Goal: Information Seeking & Learning: Learn about a topic

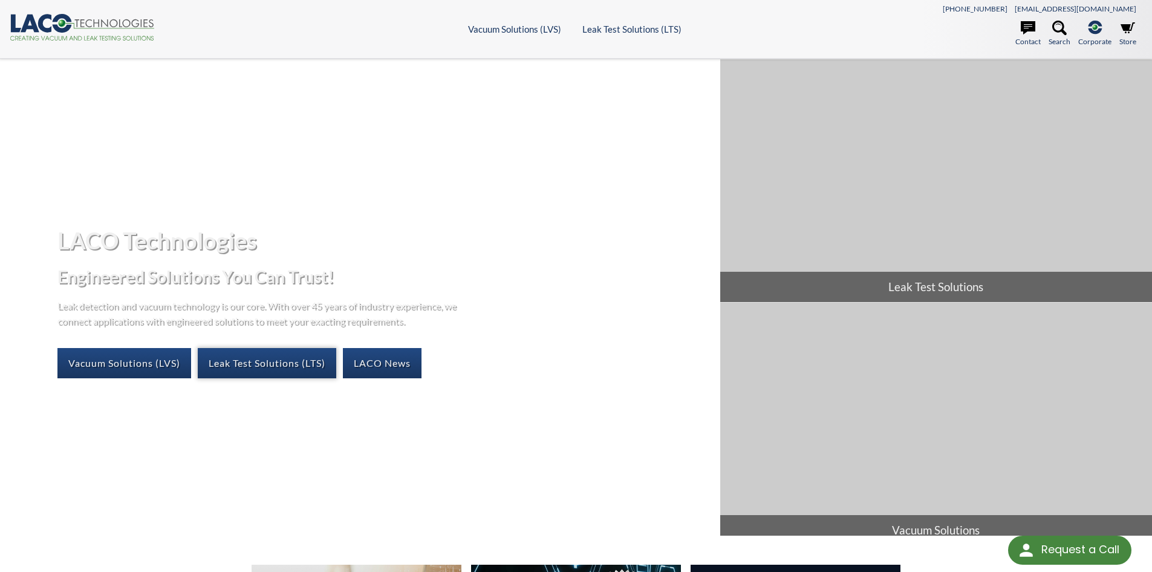
click at [284, 368] on link "Leak Test Solutions (LTS)" at bounding box center [267, 363] width 139 height 30
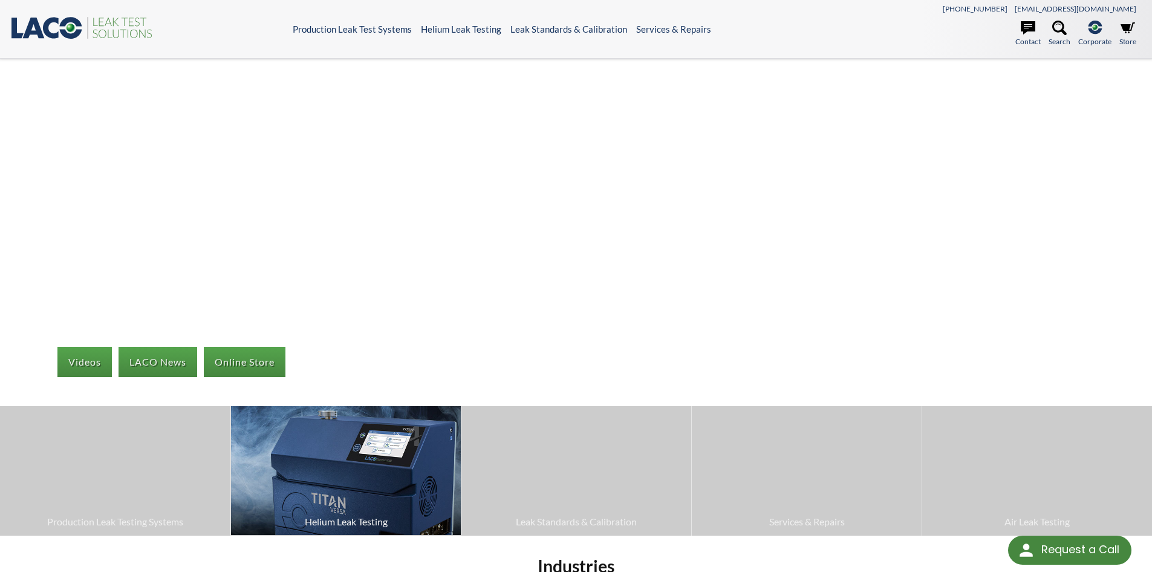
click at [416, 481] on img at bounding box center [346, 470] width 230 height 129
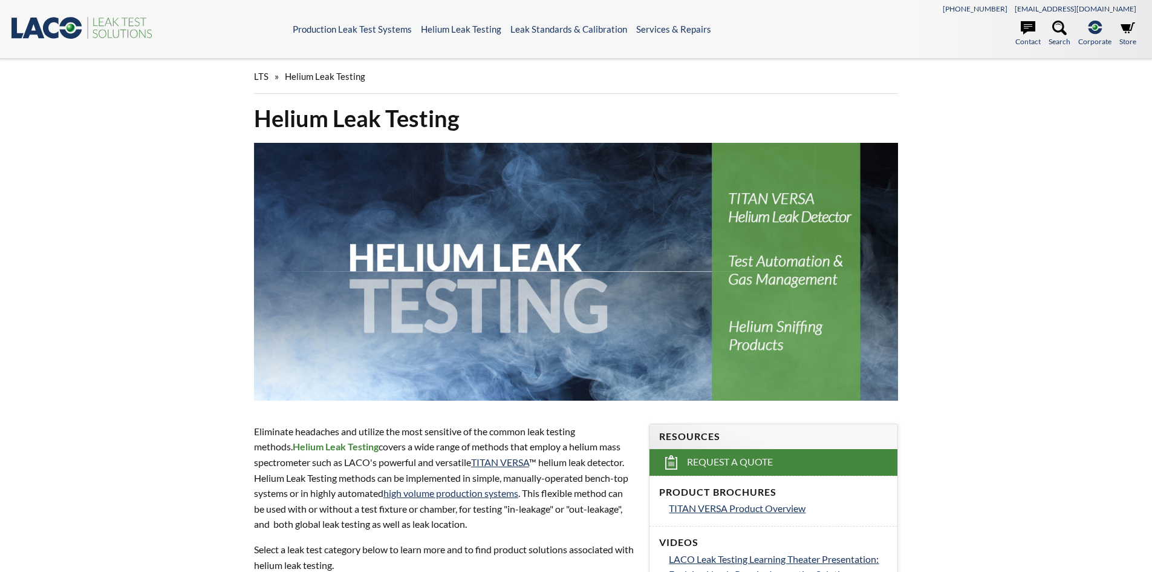
select select "Language Translate Widget"
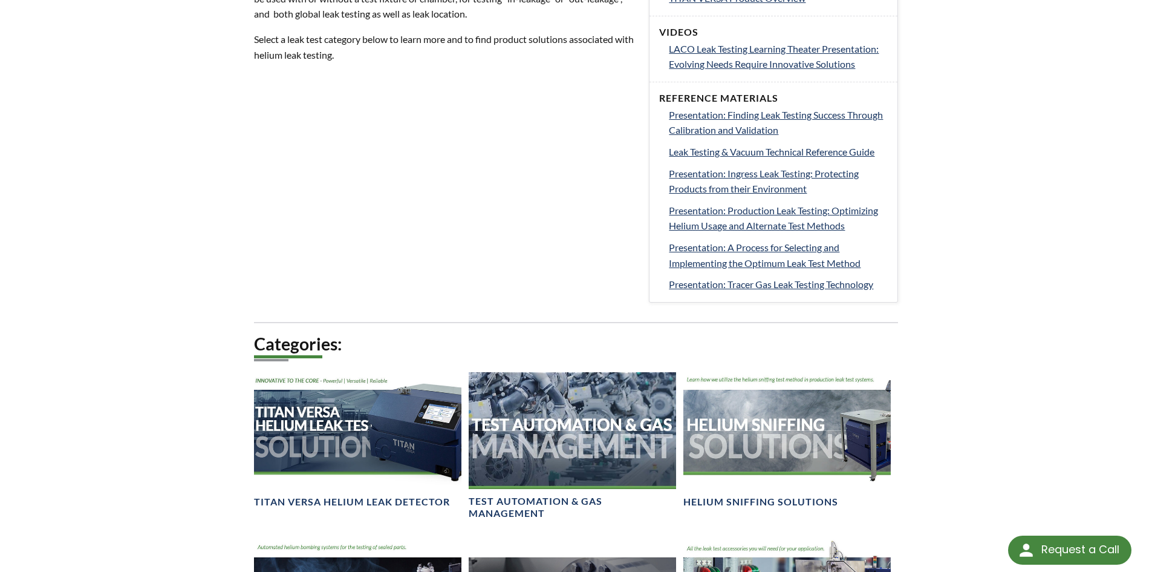
scroll to position [726, 0]
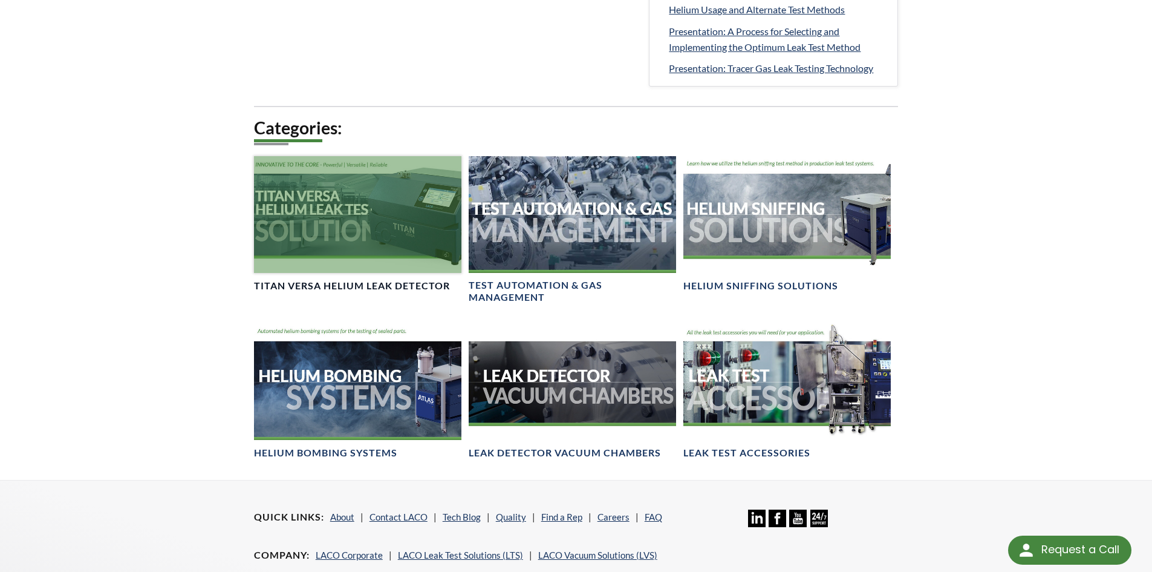
click at [429, 217] on div at bounding box center [357, 214] width 207 height 117
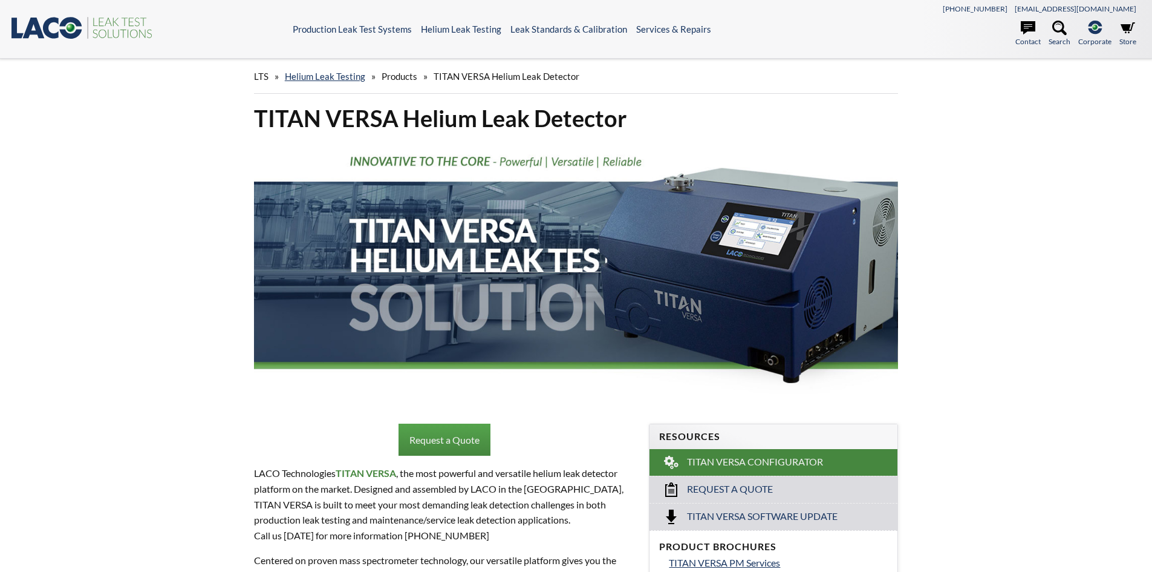
select select "Language Translate Widget"
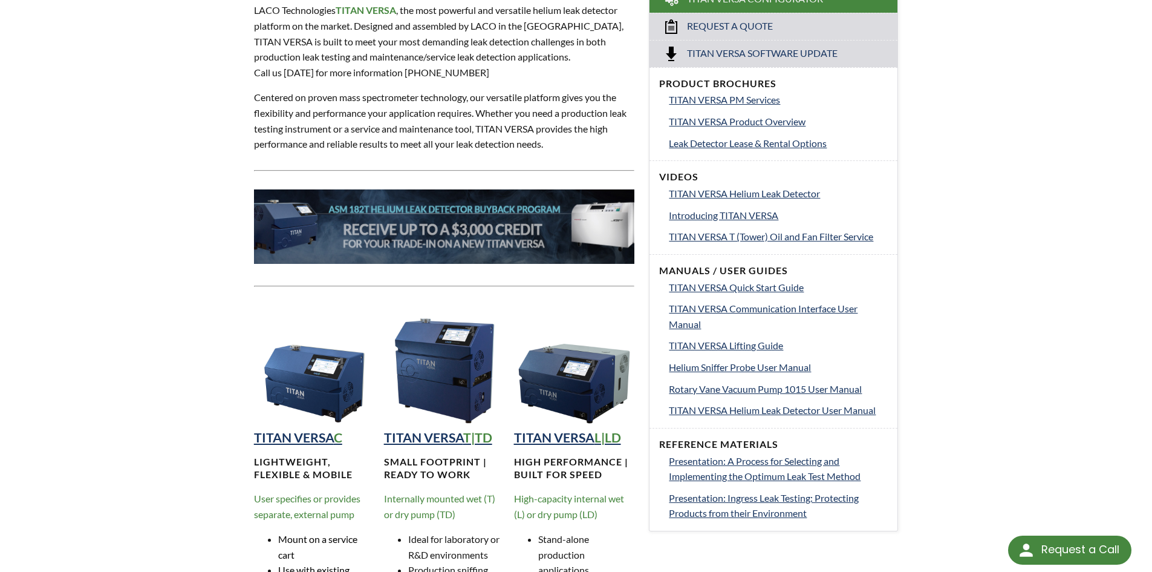
scroll to position [484, 0]
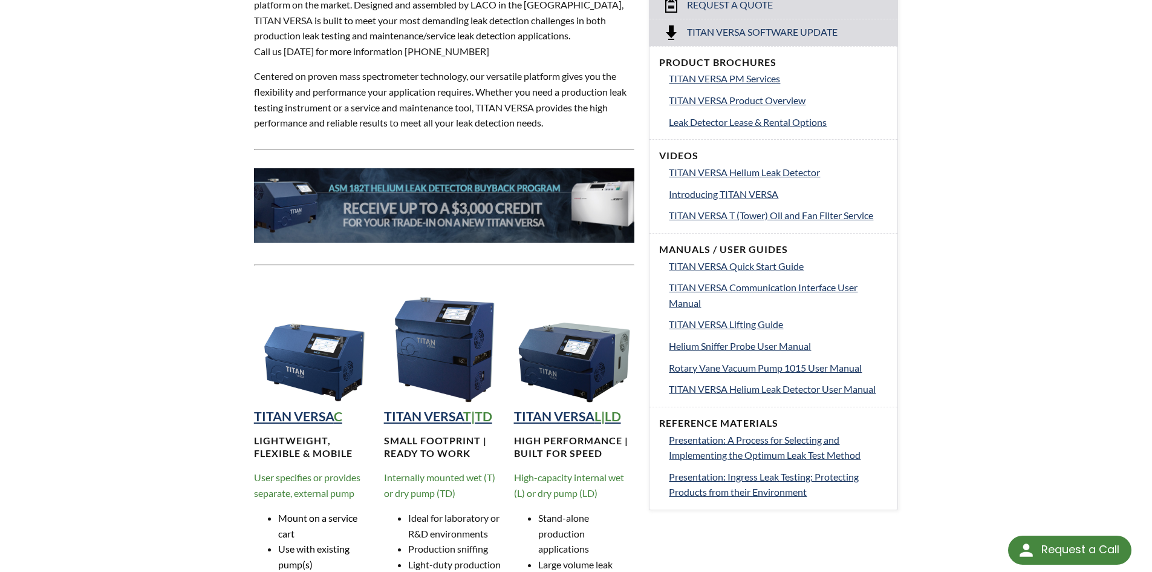
click at [599, 356] on img at bounding box center [574, 344] width 121 height 121
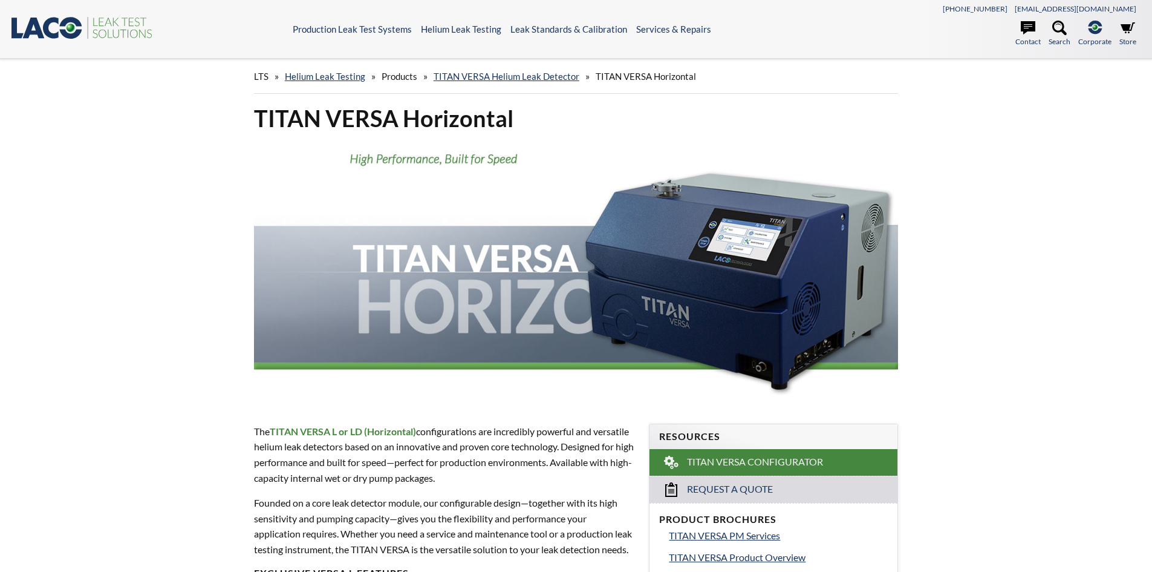
select select "Language Translate Widget"
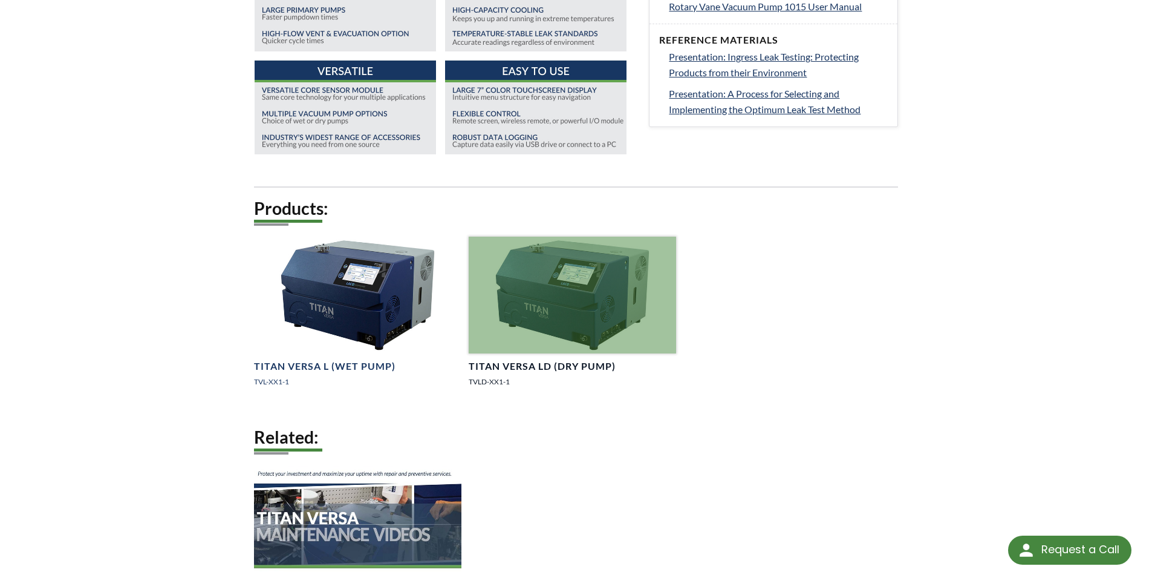
scroll to position [847, 0]
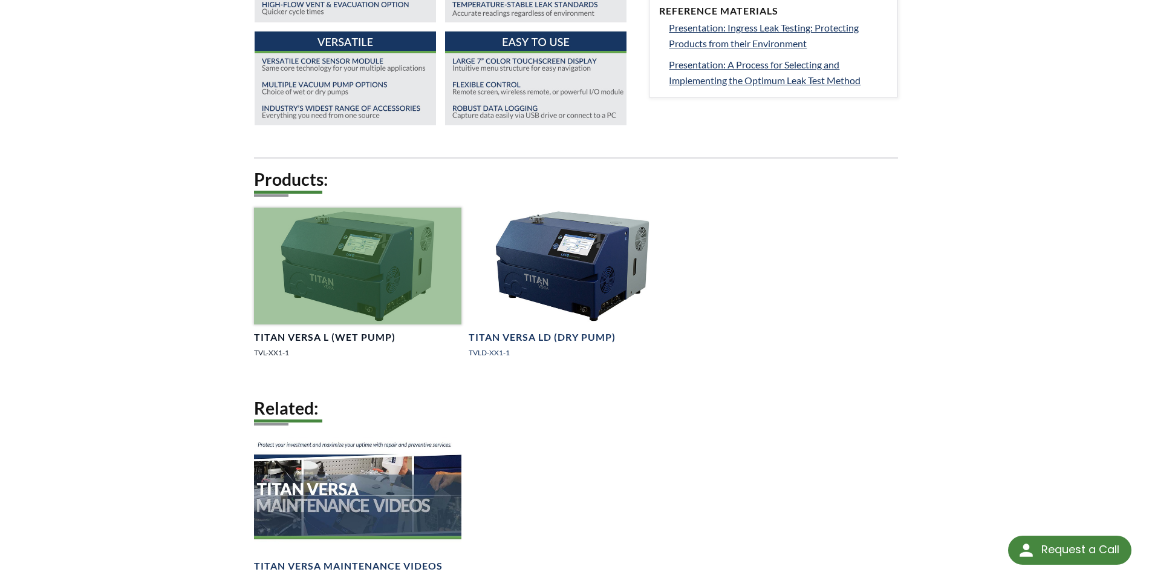
click at [376, 255] on div at bounding box center [357, 265] width 207 height 117
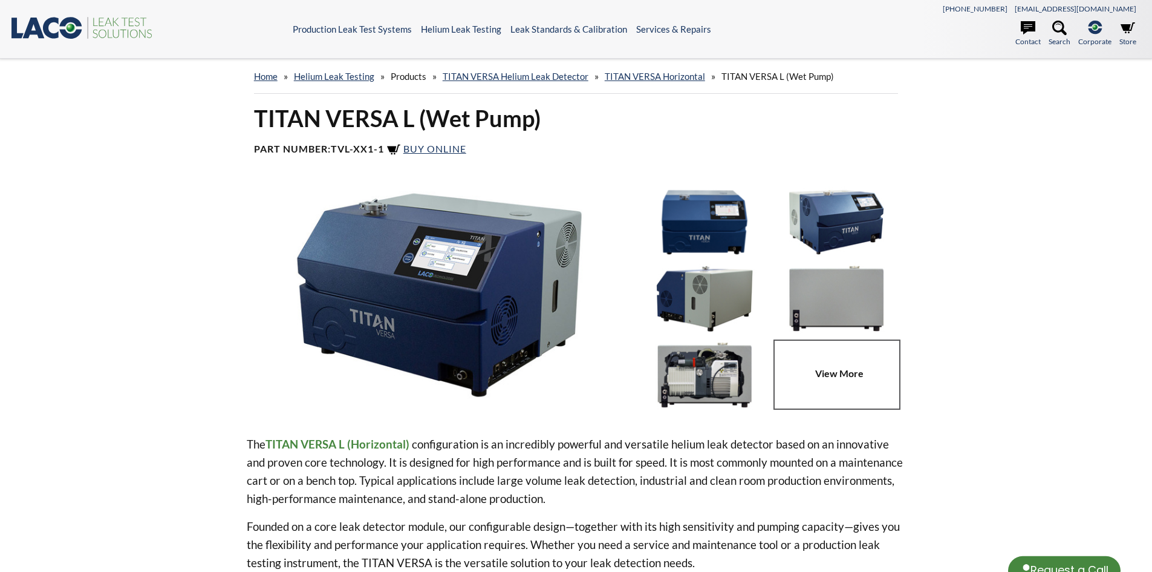
select select "Language Translate Widget"
